Goal: Transaction & Acquisition: Book appointment/travel/reservation

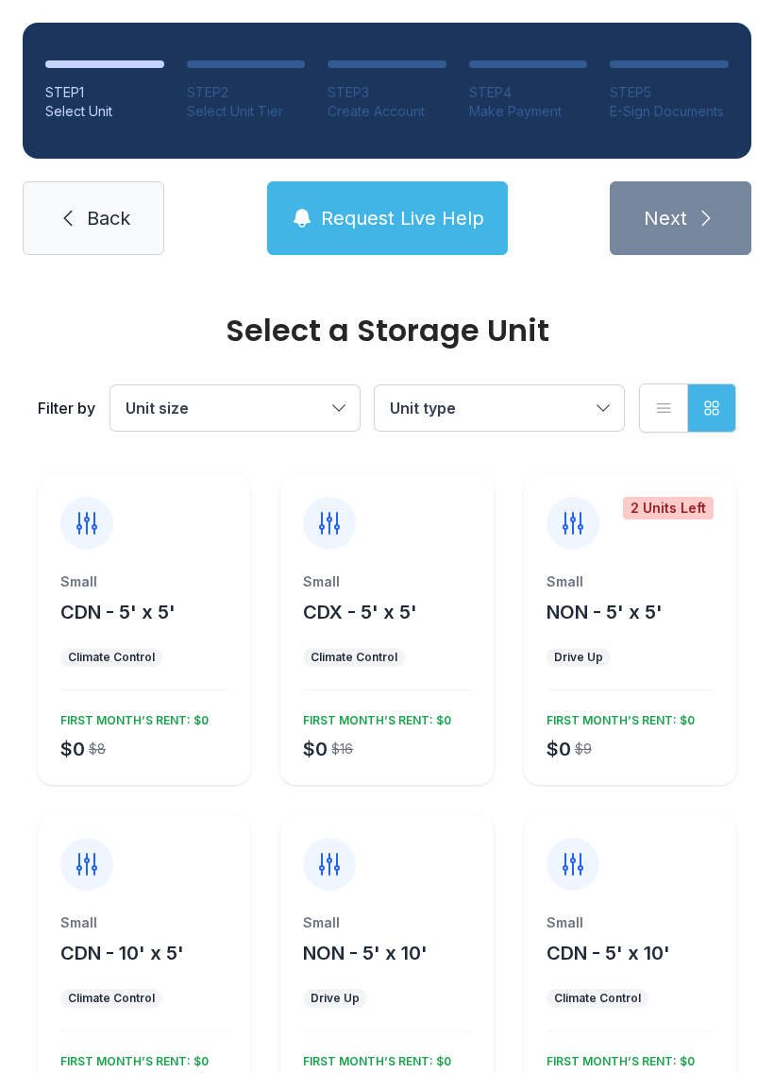
click at [199, 401] on span "Unit size" at bounding box center [226, 408] width 200 height 23
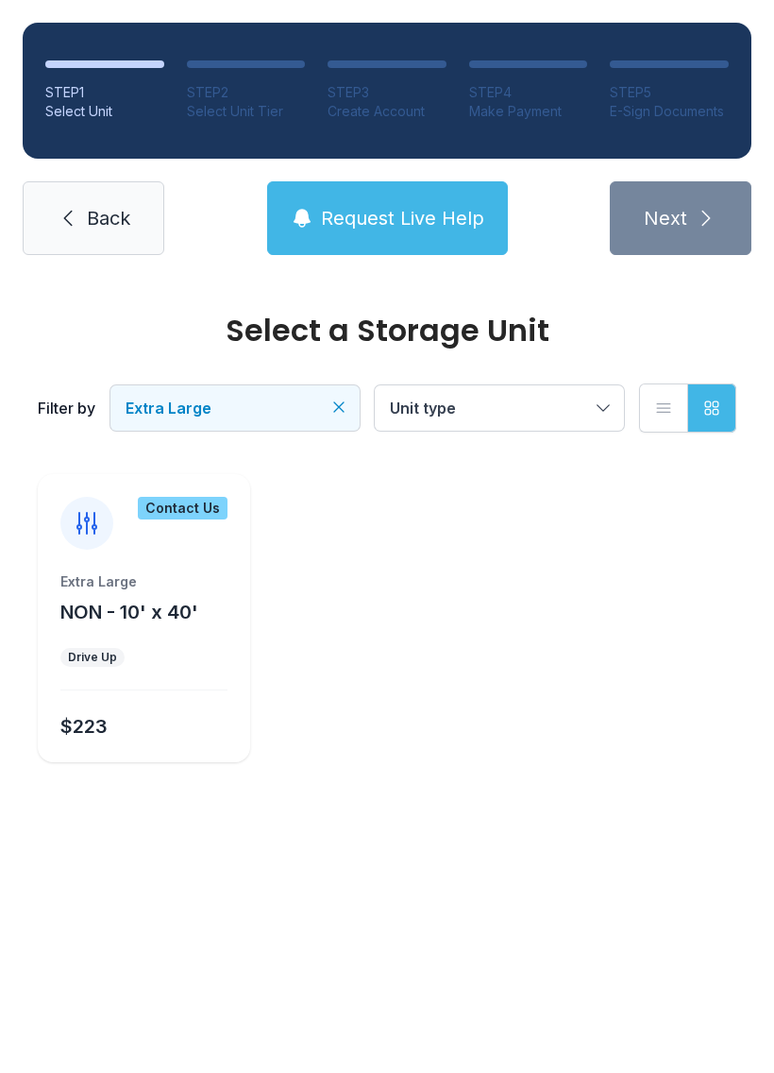
click at [153, 573] on div "Extra Large" at bounding box center [143, 581] width 167 height 19
click at [163, 538] on div "Contact Us" at bounding box center [144, 512] width 212 height 76
click at [169, 585] on div "Extra Large" at bounding box center [143, 581] width 167 height 19
click at [122, 703] on div "Extra Large NON - 10' x 40' Drive Up $223" at bounding box center [144, 667] width 212 height 190
click at [58, 725] on div "$223" at bounding box center [80, 722] width 55 height 34
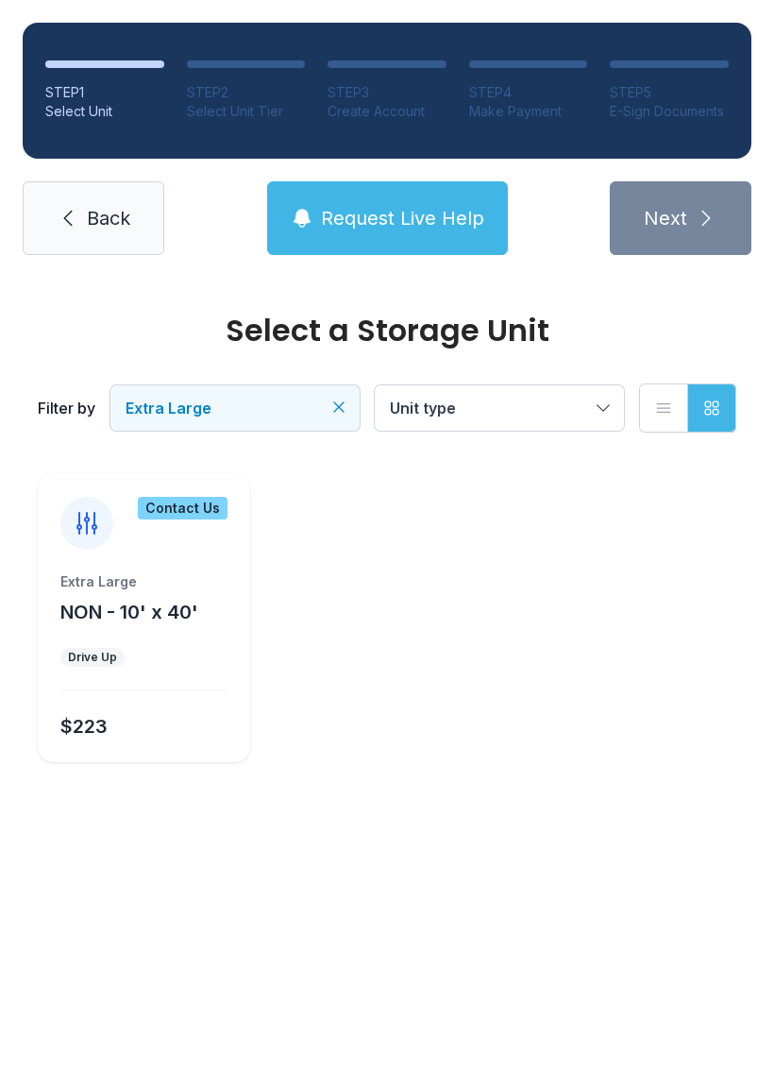
click at [80, 668] on div "Extra Large NON - 10' x 40' Drive Up $223" at bounding box center [144, 667] width 212 height 190
click at [491, 402] on span "Unit type" at bounding box center [490, 408] width 200 height 23
click at [91, 703] on div "Extra Large NON - 10' x 40' Drive Up $223" at bounding box center [144, 667] width 212 height 190
click at [127, 642] on div "Extra Large NON - 10' x 40' Drive Up $223" at bounding box center [144, 667] width 212 height 190
click at [233, 420] on button "Extra Large" at bounding box center [234, 407] width 249 height 45
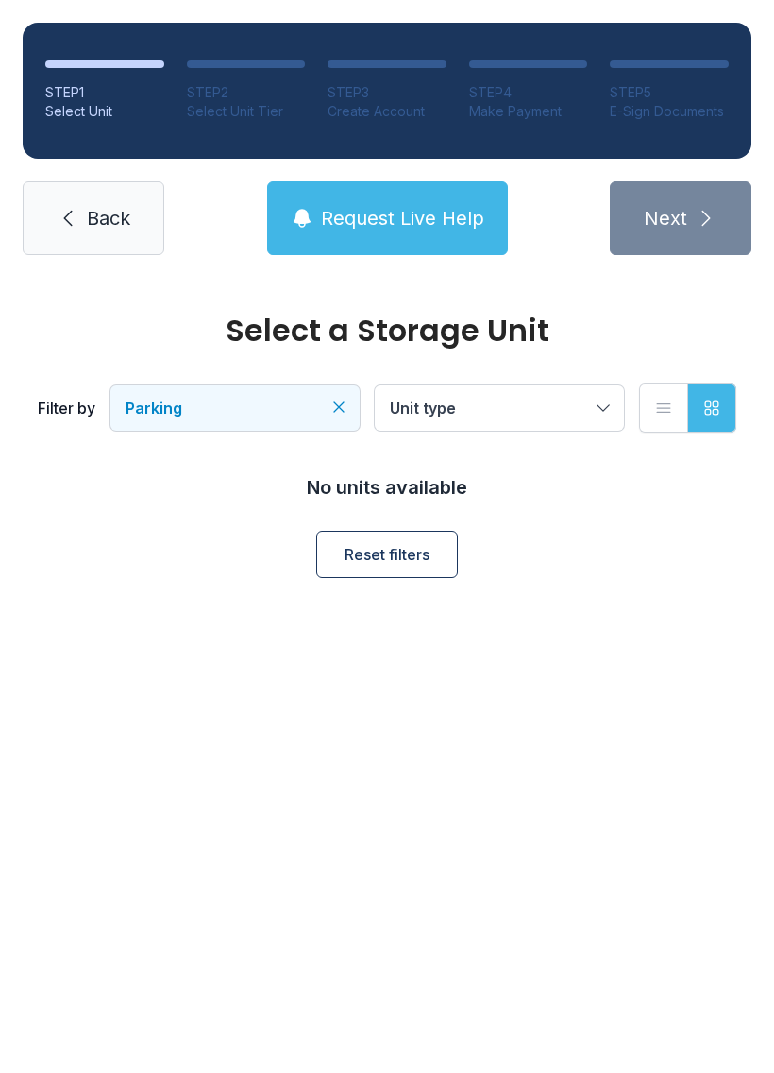
click at [95, 216] on span "Back" at bounding box center [108, 218] width 43 height 26
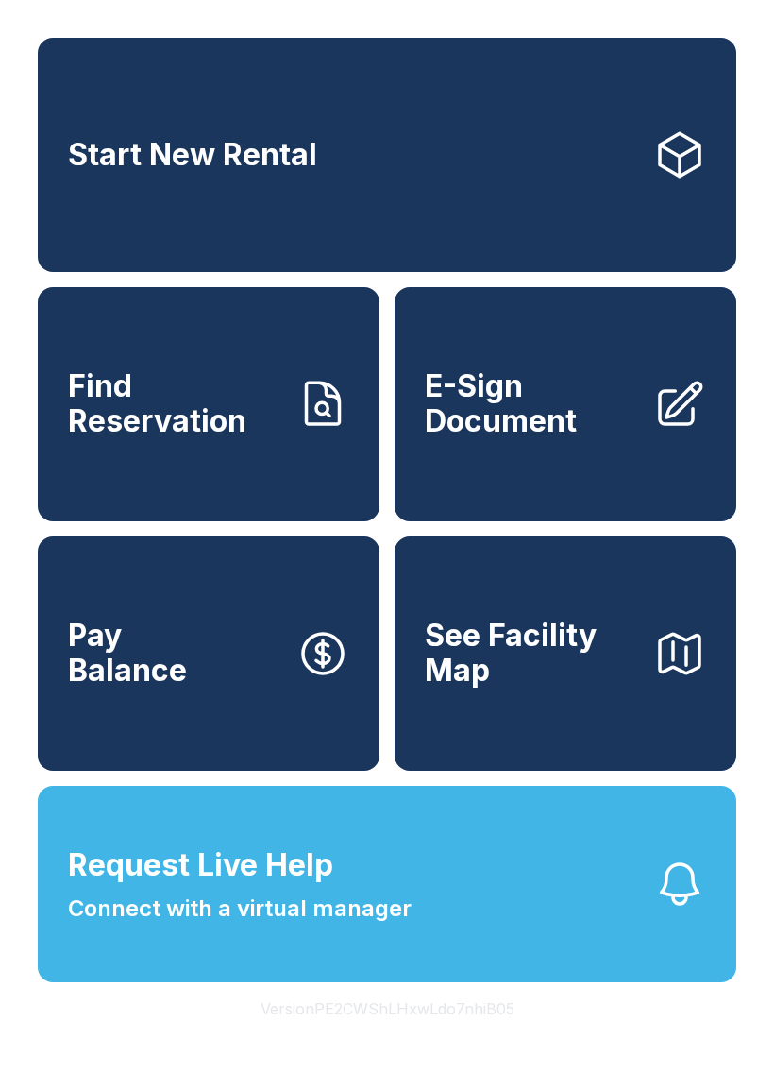
click at [179, 173] on span "Start New Rental" at bounding box center [192, 155] width 249 height 35
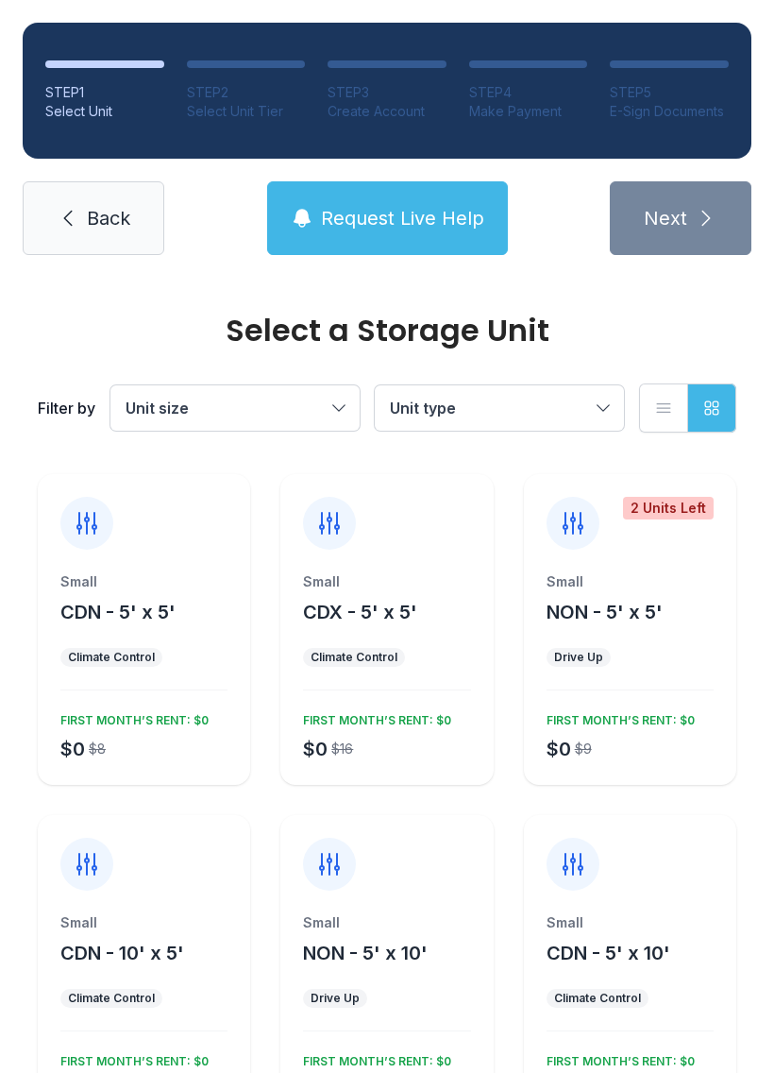
click at [263, 419] on button "Unit size" at bounding box center [234, 407] width 249 height 45
click at [205, 618] on span "Extra Large" at bounding box center [208, 617] width 83 height 23
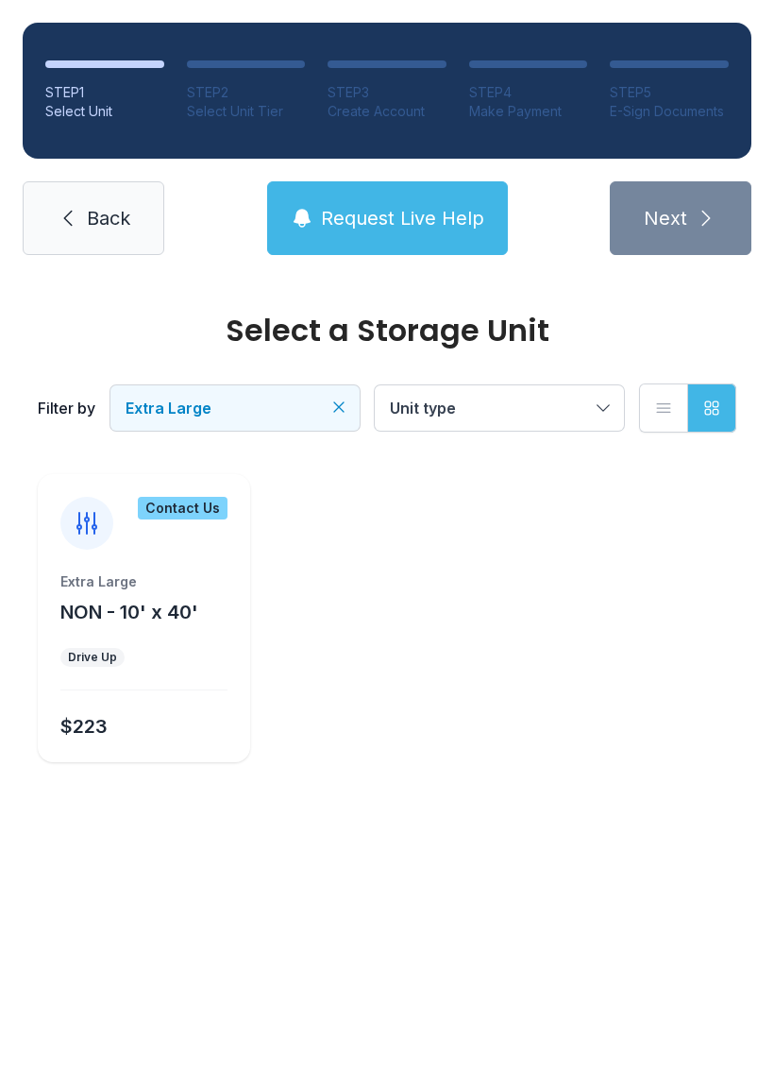
click at [176, 692] on div "Extra Large NON - 10' x 40' Drive Up $223" at bounding box center [144, 667] width 212 height 190
click at [100, 723] on div "$223" at bounding box center [83, 726] width 47 height 26
click at [99, 567] on div "Contact Us Extra Large NON - 10' x 40' Drive Up $223" at bounding box center [144, 618] width 212 height 288
click at [278, 405] on span "Extra Large" at bounding box center [226, 408] width 200 height 23
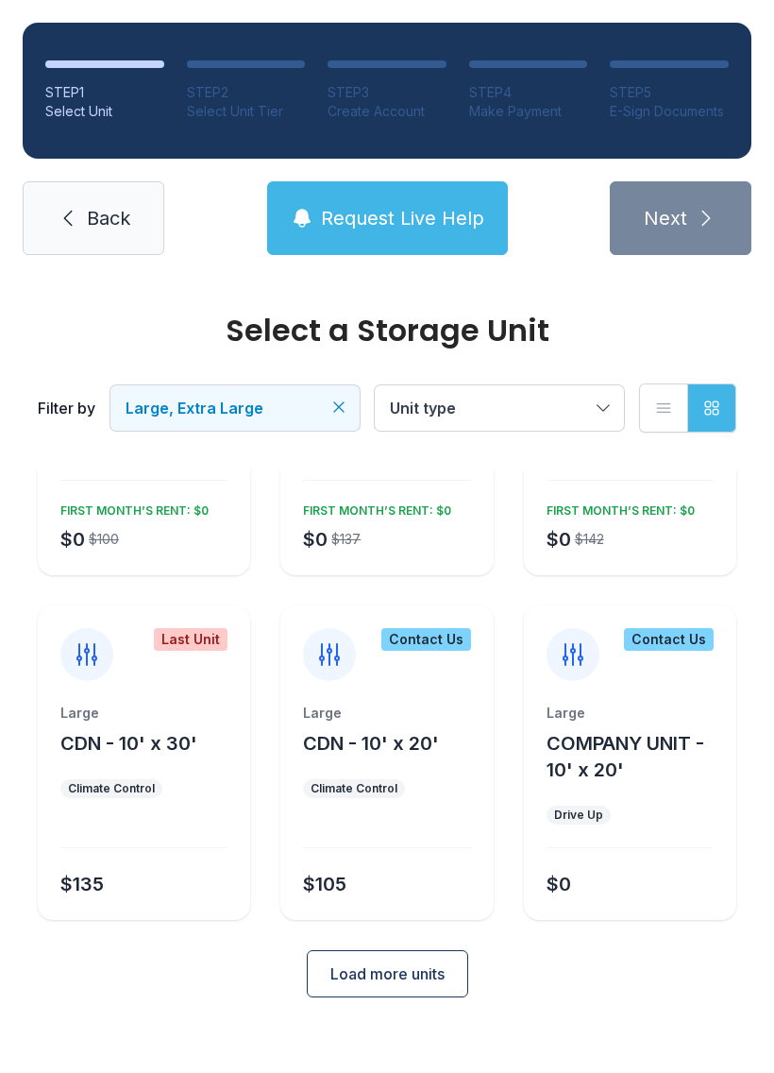
scroll to position [219, 0]
click at [183, 865] on div "$135" at bounding box center [140, 880] width 175 height 34
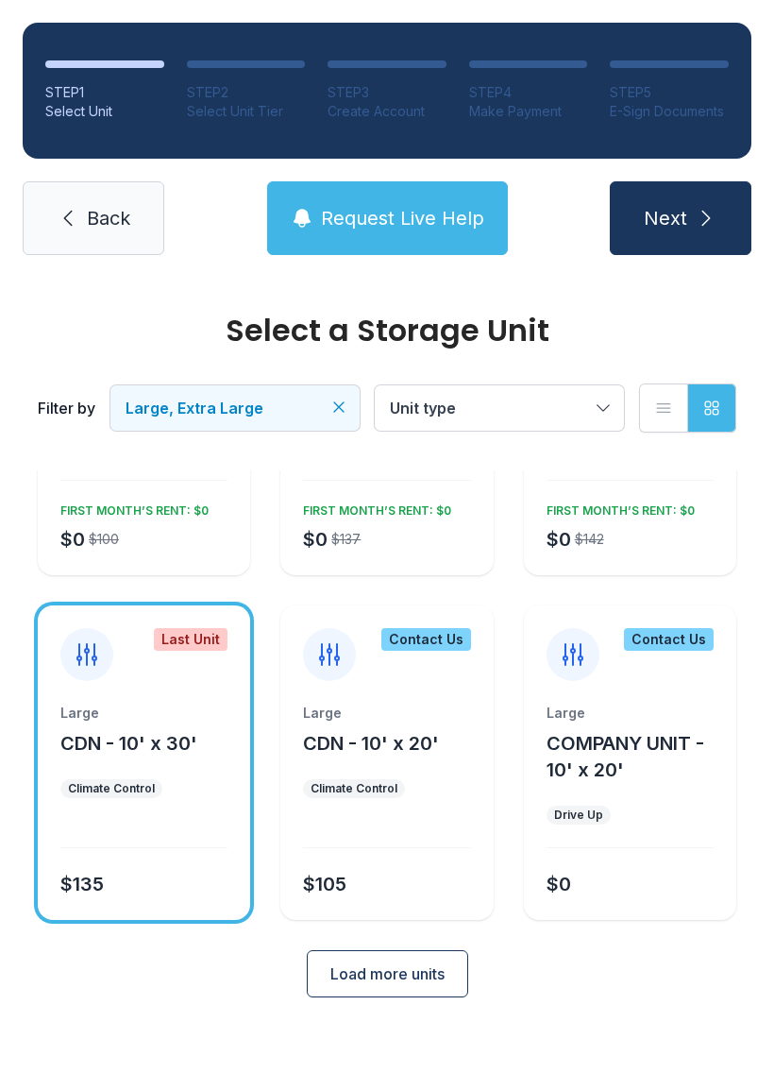
click at [297, 399] on span "Large, Extra Large" at bounding box center [226, 408] width 200 height 23
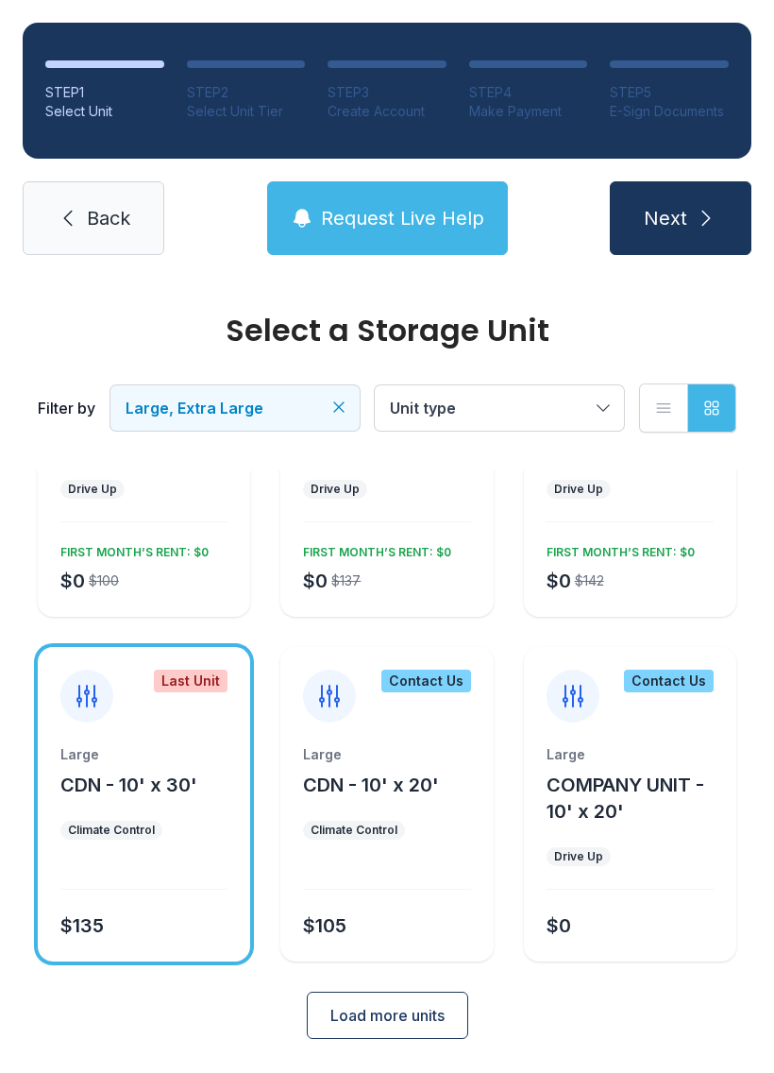
click at [127, 890] on div "Large CDN - 10' x 30' Climate Control $135" at bounding box center [144, 853] width 212 height 216
click at [95, 884] on div at bounding box center [143, 875] width 167 height 27
click at [230, 417] on span "Large, Extra Large" at bounding box center [226, 408] width 200 height 23
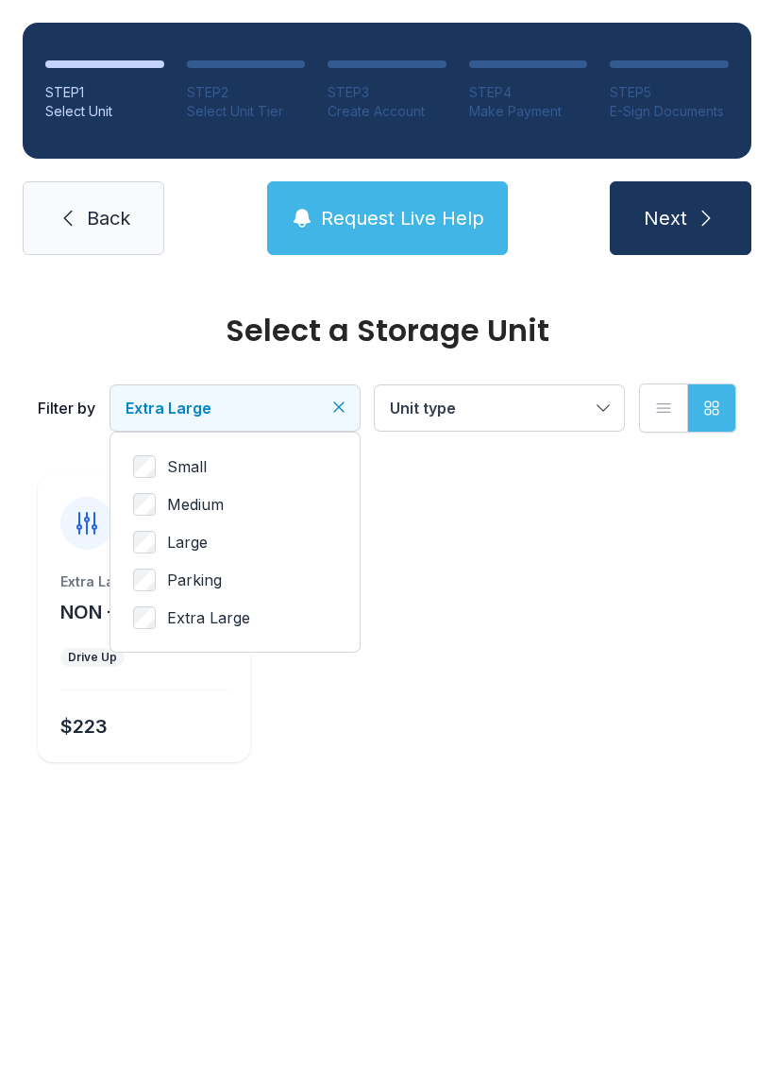
scroll to position [0, 0]
click at [212, 672] on div "Extra Large NON - 10' x 40' Drive Up $223" at bounding box center [144, 667] width 212 height 190
click at [242, 400] on span "Extra Large" at bounding box center [226, 408] width 200 height 23
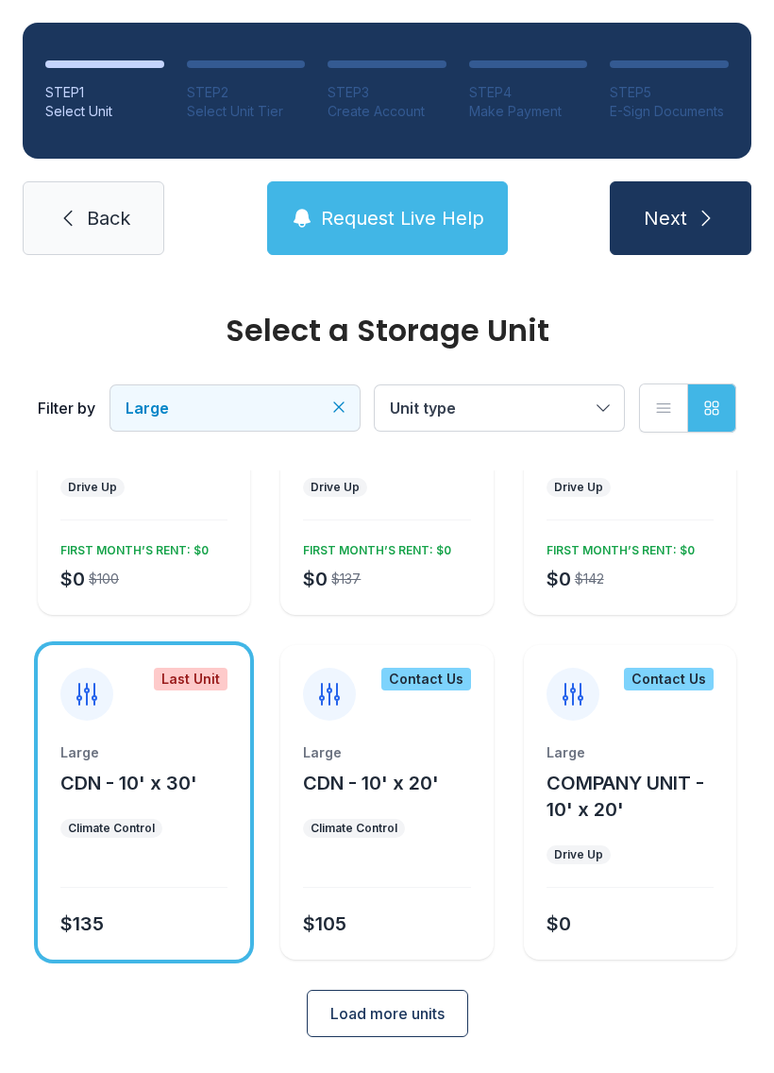
scroll to position [168, 0]
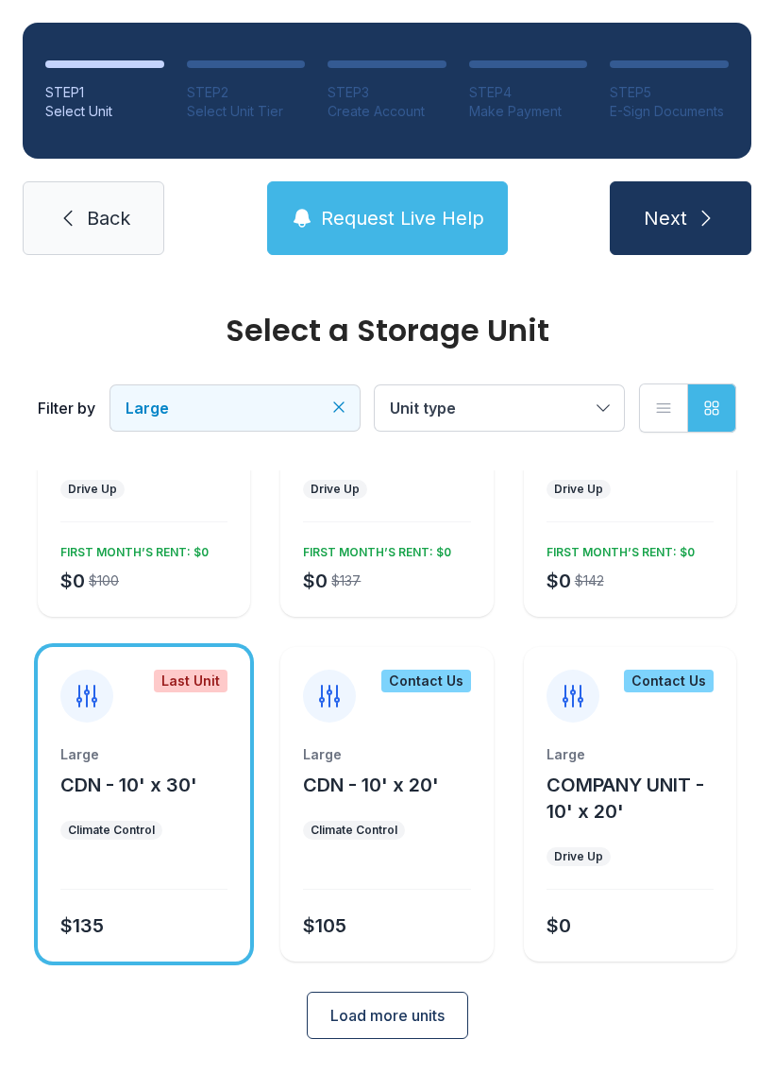
click at [163, 930] on div "$135" at bounding box center [140, 922] width 175 height 34
click at [192, 881] on div at bounding box center [143, 875] width 167 height 27
click at [127, 897] on div "Large CDN - 10' x 30' Climate Control $135" at bounding box center [144, 853] width 212 height 216
click at [667, 219] on span "Next" at bounding box center [665, 218] width 43 height 26
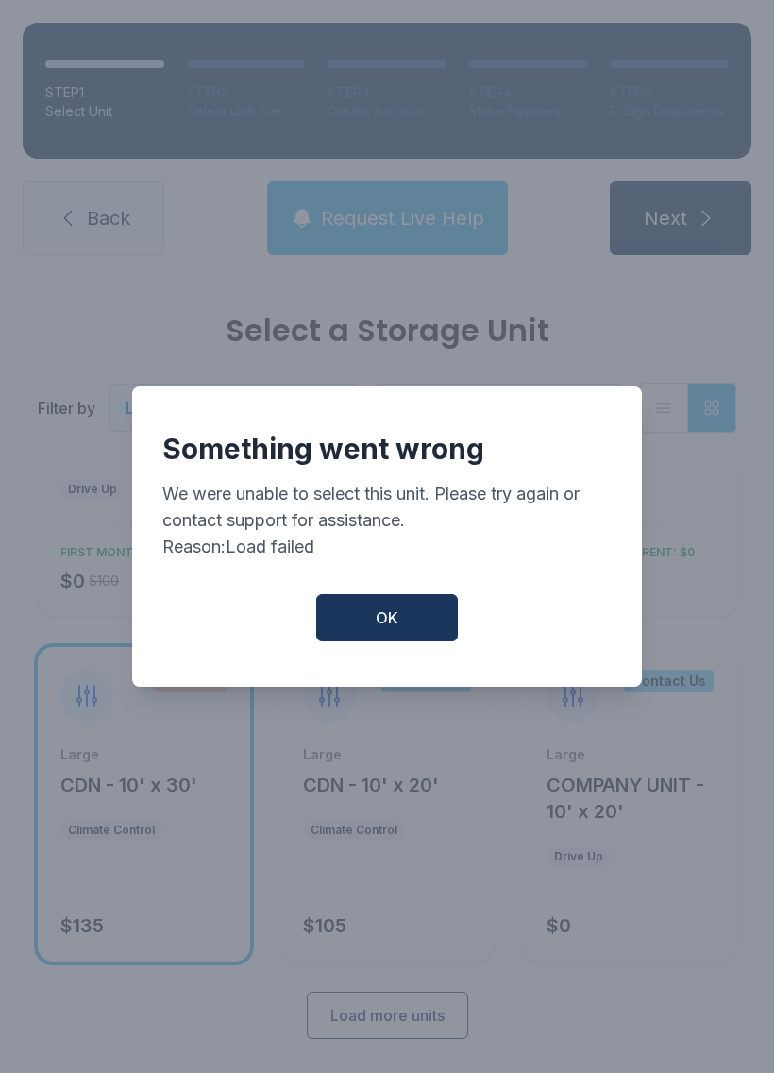
click at [404, 640] on button "OK" at bounding box center [387, 617] width 142 height 47
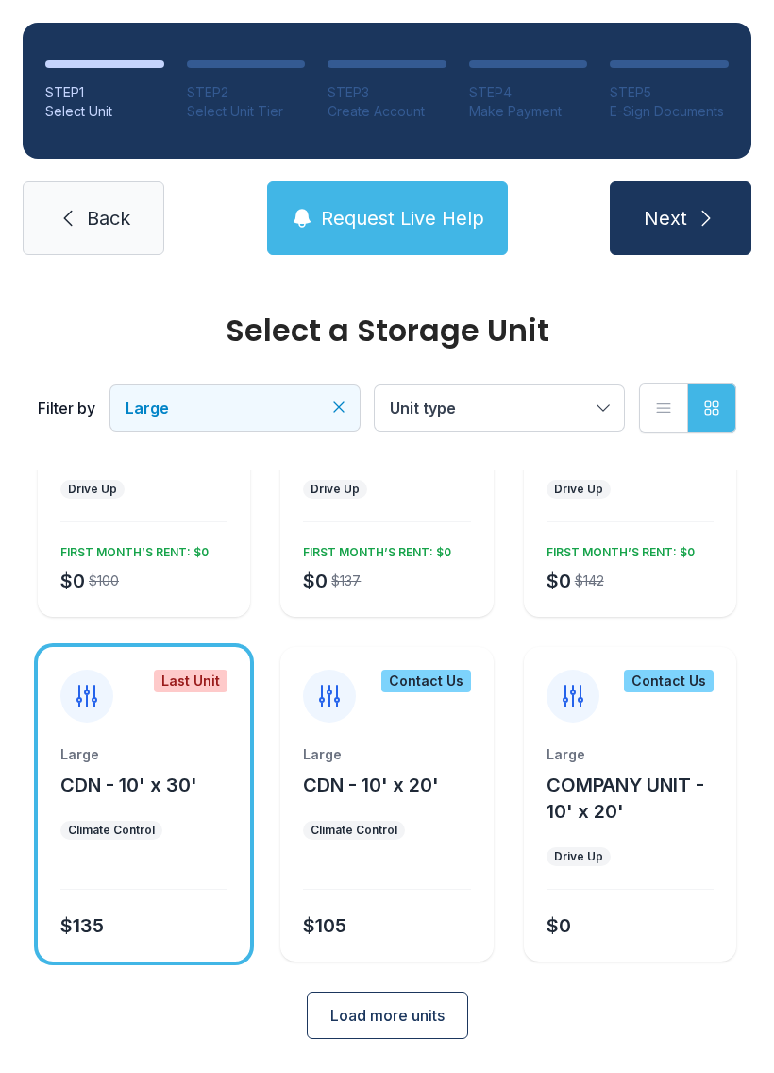
click at [41, 101] on ol "STEP 1 Select Unit STEP 2 Select Unit Tier STEP 3 Create Account STEP 4 Make Pa…" at bounding box center [387, 91] width 729 height 136
